Goal: Information Seeking & Learning: Learn about a topic

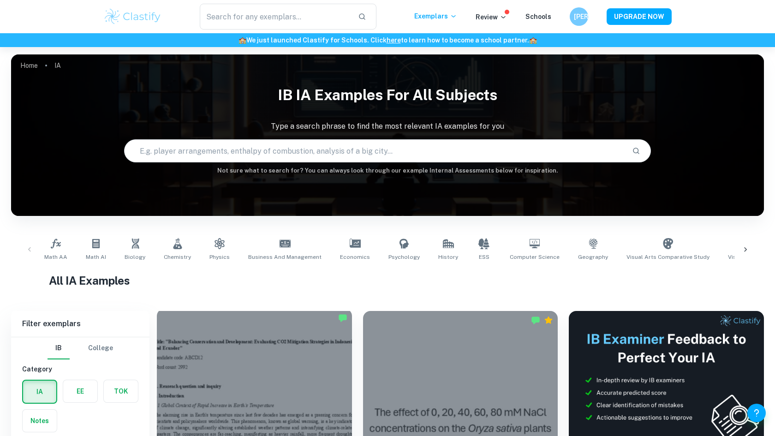
scroll to position [197, 0]
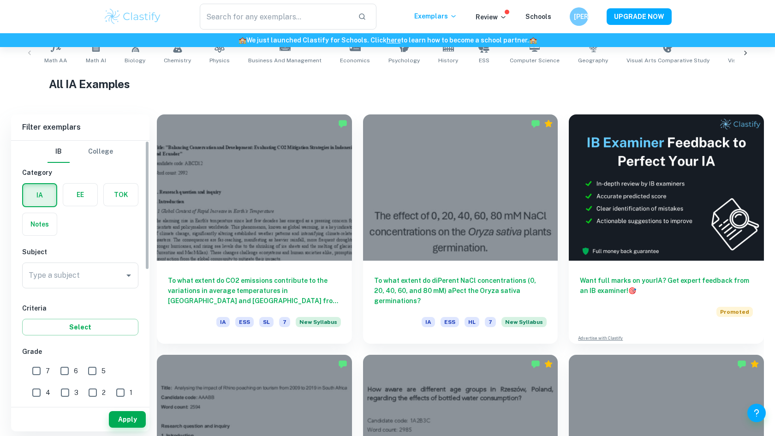
click at [88, 262] on div "Subject Type a subject Type a subject" at bounding box center [80, 269] width 116 height 45
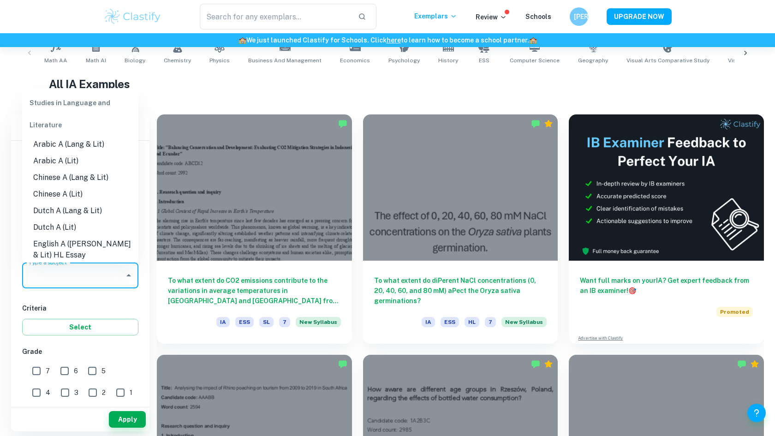
click at [87, 269] on input "Type a subject" at bounding box center [73, 276] width 94 height 18
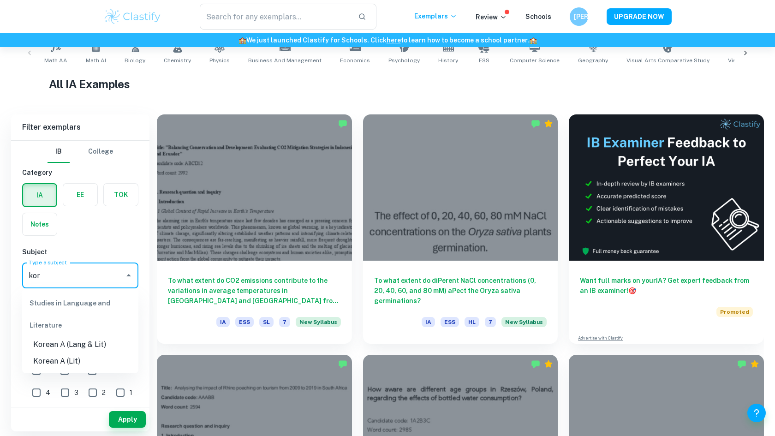
type input "kore"
click at [81, 345] on li "Korean A (Lang & Lit)" at bounding box center [80, 344] width 116 height 17
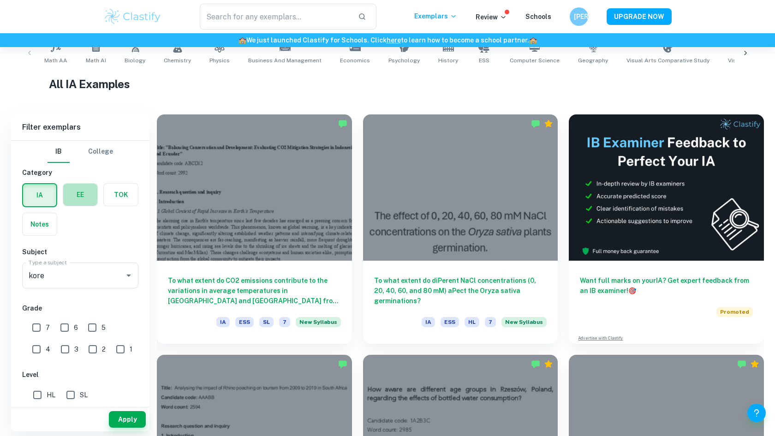
click at [80, 194] on label "button" at bounding box center [80, 195] width 34 height 22
click at [0, 0] on input "radio" at bounding box center [0, 0] width 0 height 0
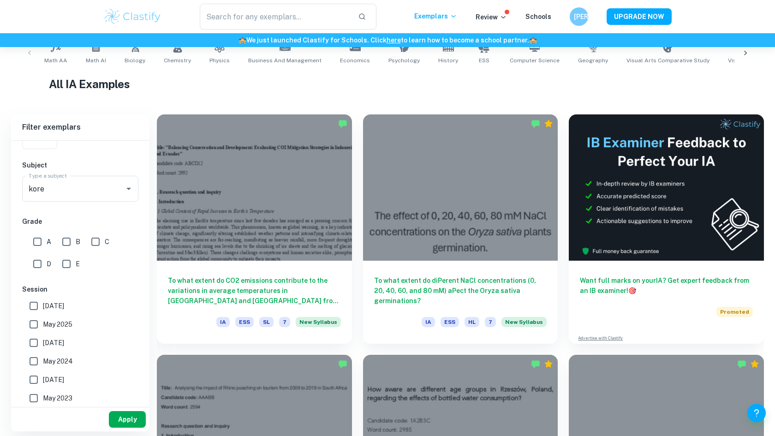
click at [126, 417] on button "Apply" at bounding box center [127, 419] width 37 height 17
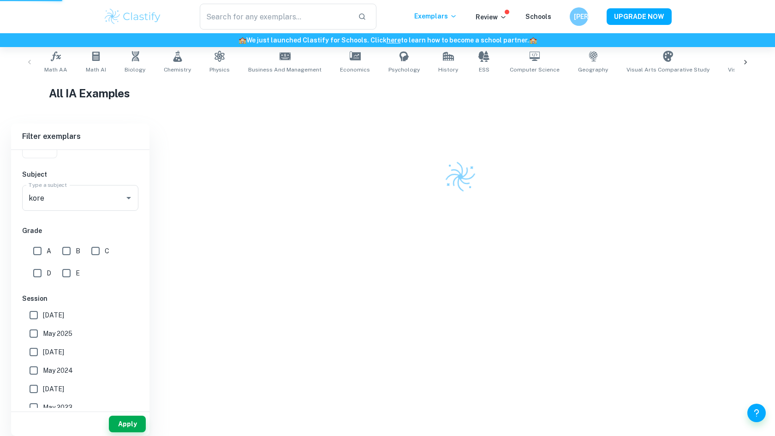
scroll to position [178, 0]
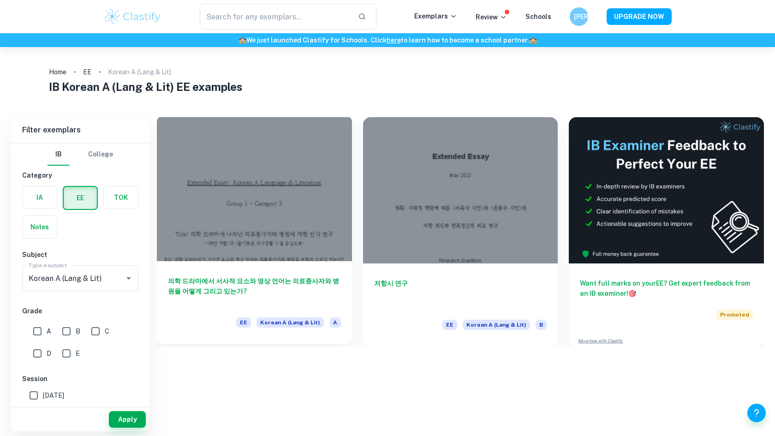
click at [244, 183] on div at bounding box center [254, 188] width 195 height 146
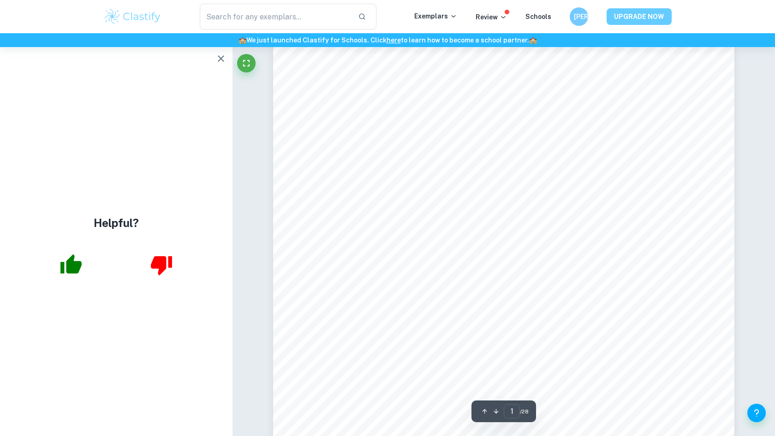
scroll to position [13, 0]
click at [221, 56] on icon "button" at bounding box center [221, 58] width 11 height 11
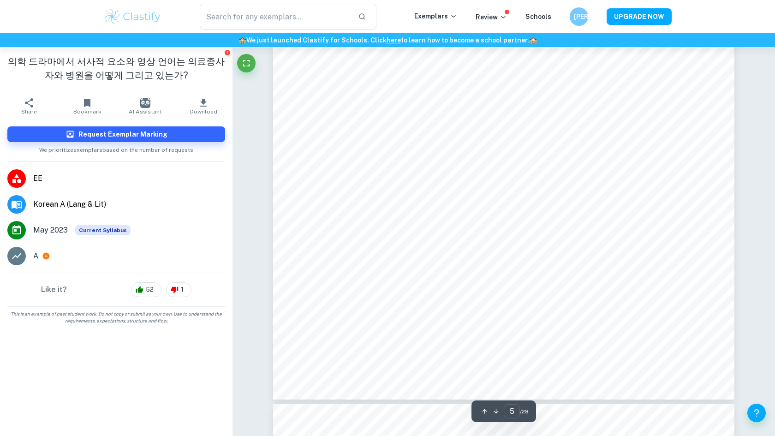
scroll to position [3366, 0]
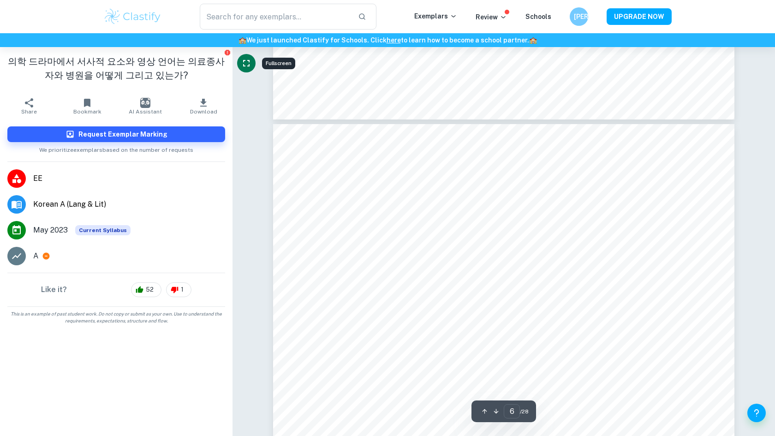
click at [251, 64] on icon "Fullscreen" at bounding box center [246, 63] width 11 height 11
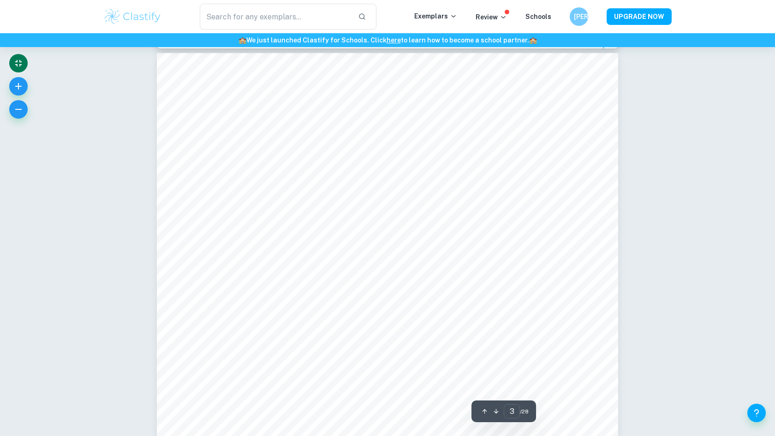
scroll to position [1499, 0]
type input "6"
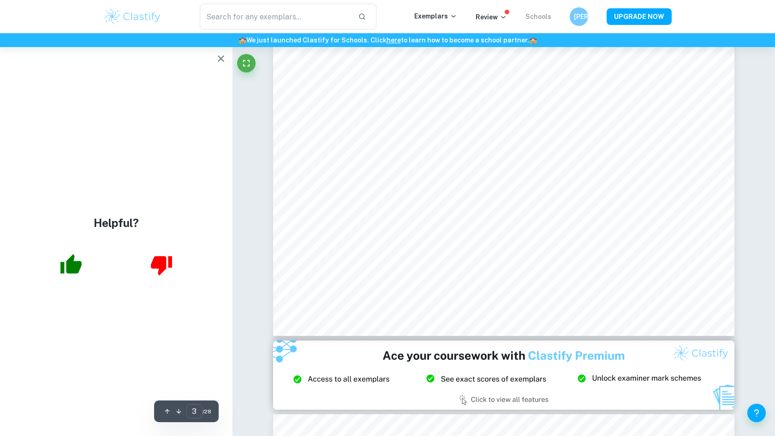
scroll to position [1378, 0]
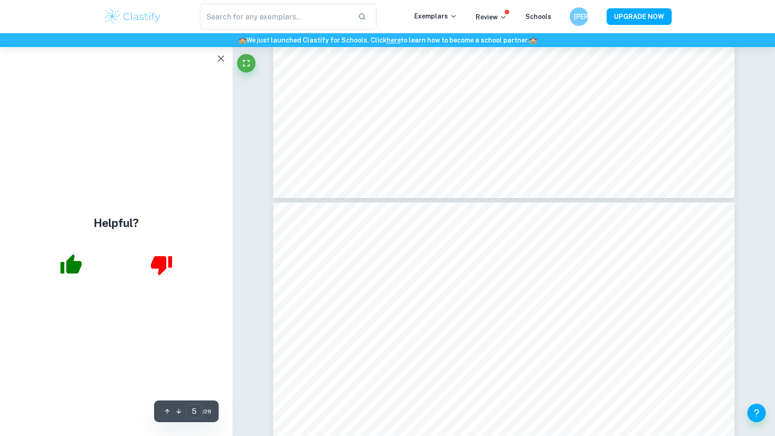
type input "6"
